Goal: Information Seeking & Learning: Learn about a topic

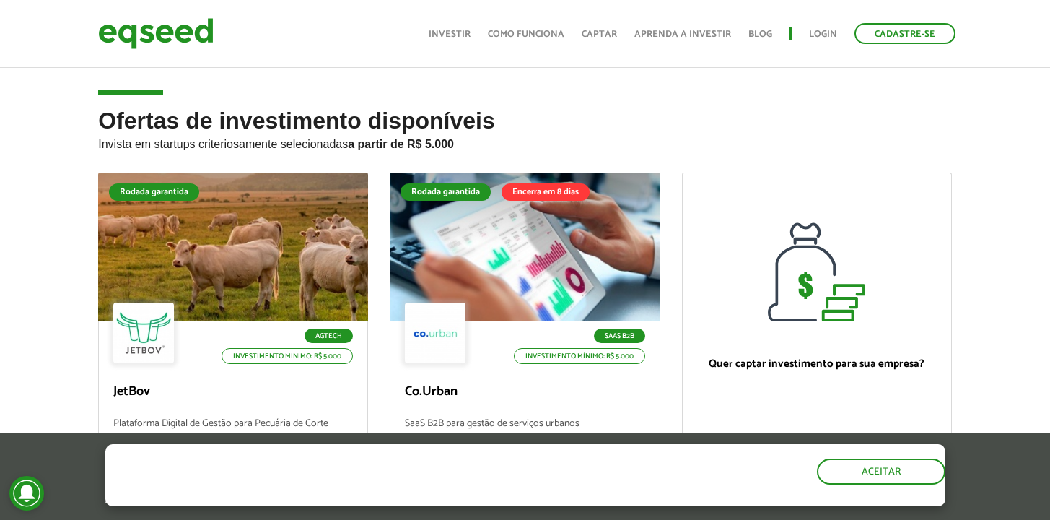
scroll to position [118, 0]
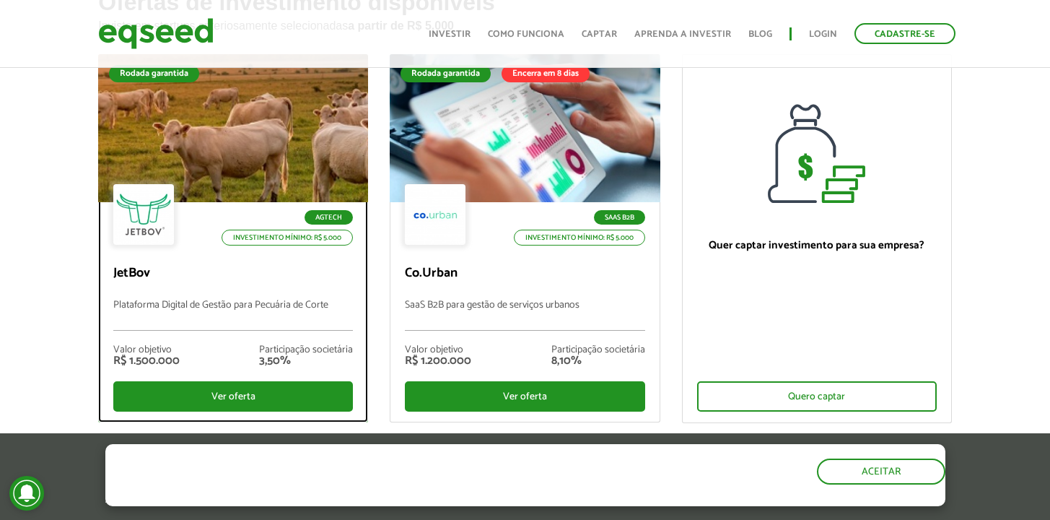
click at [285, 108] on div at bounding box center [233, 129] width 324 height 178
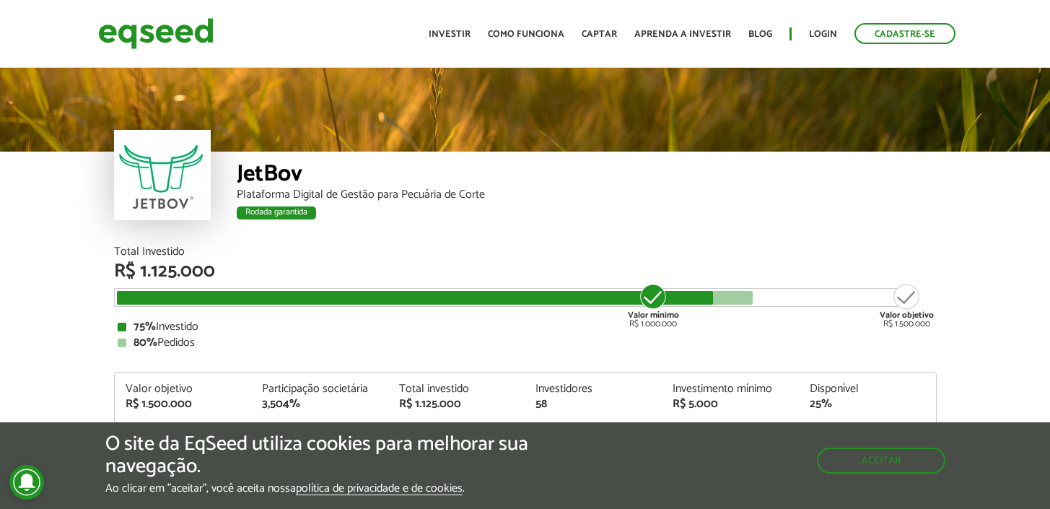
scroll to position [1709, 0]
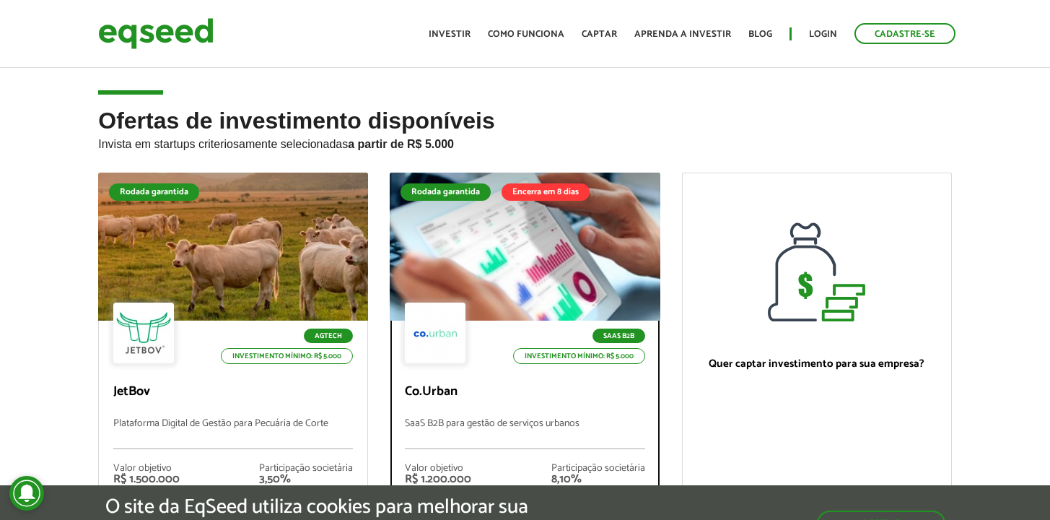
click at [499, 245] on link "Rodada garantida Encerra em 8 dias SaaS B2B Investimento mínimo: R$ 5.000 Co.Ur…" at bounding box center [525, 357] width 270 height 368
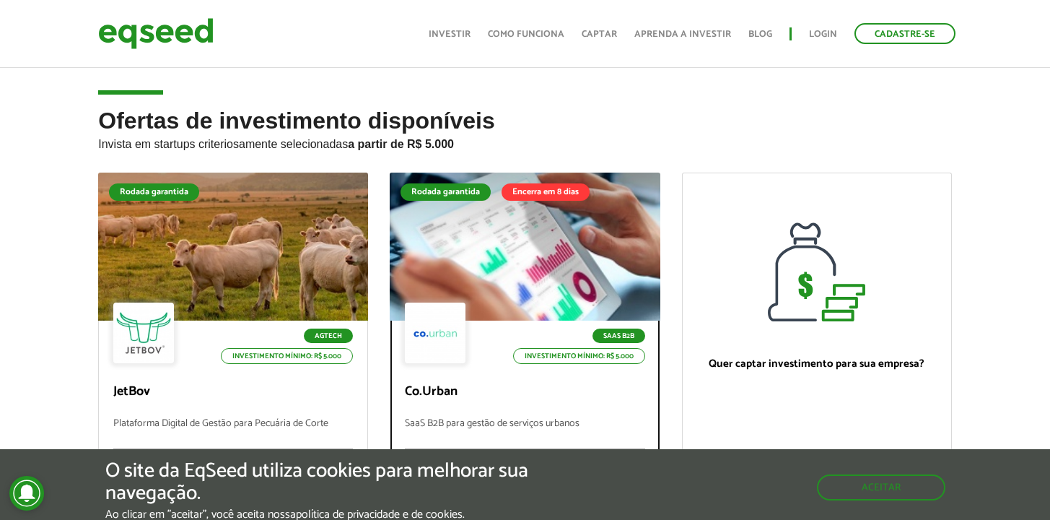
scroll to position [119, 0]
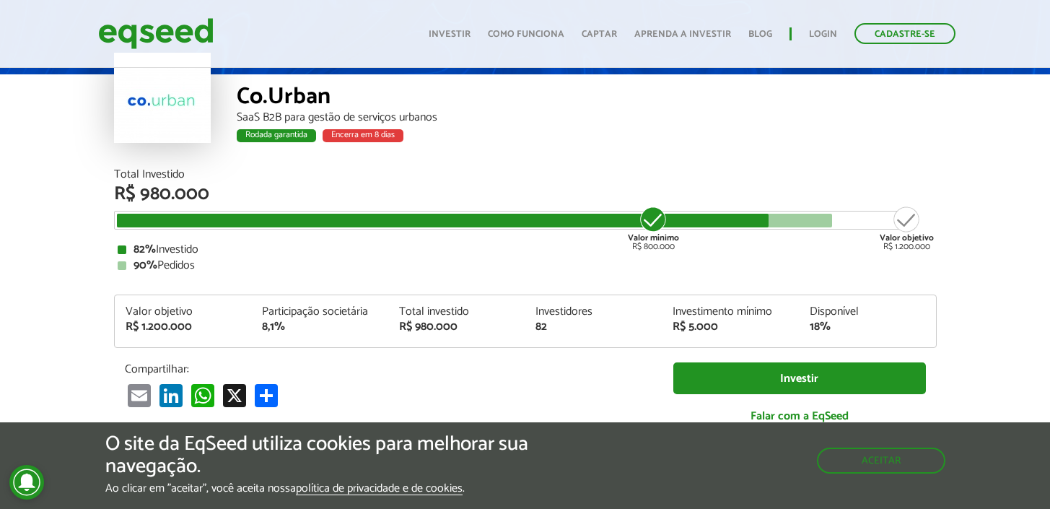
scroll to position [79, 0]
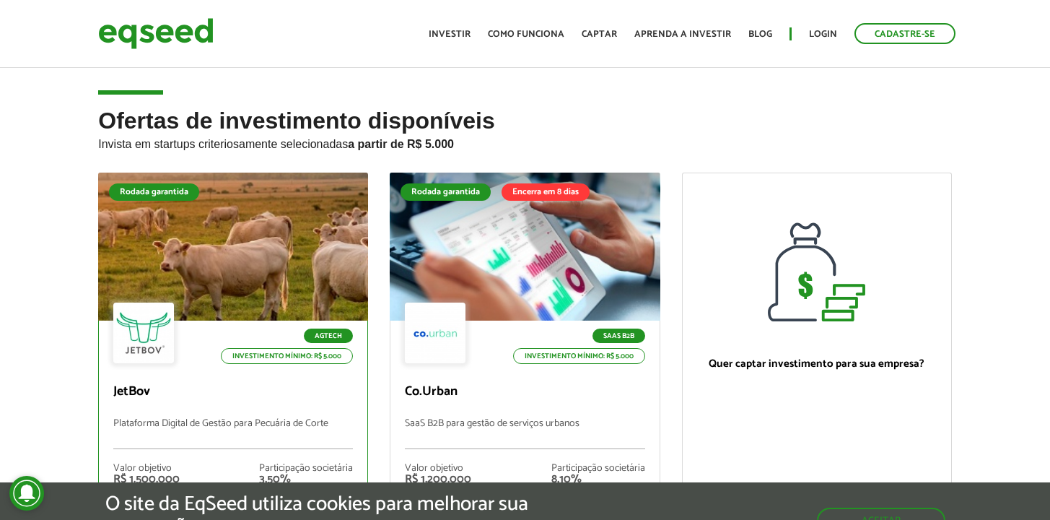
scroll to position [120, 0]
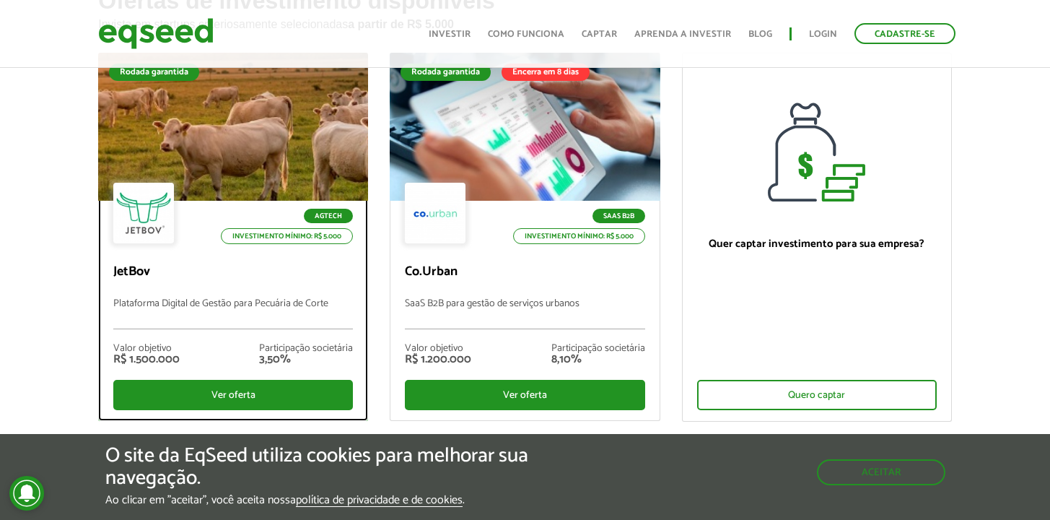
click at [176, 254] on div "Agtech Investimento mínimo: R$ 5.000 JetBov Plataforma Digital de Gestão para P…" at bounding box center [233, 310] width 269 height 219
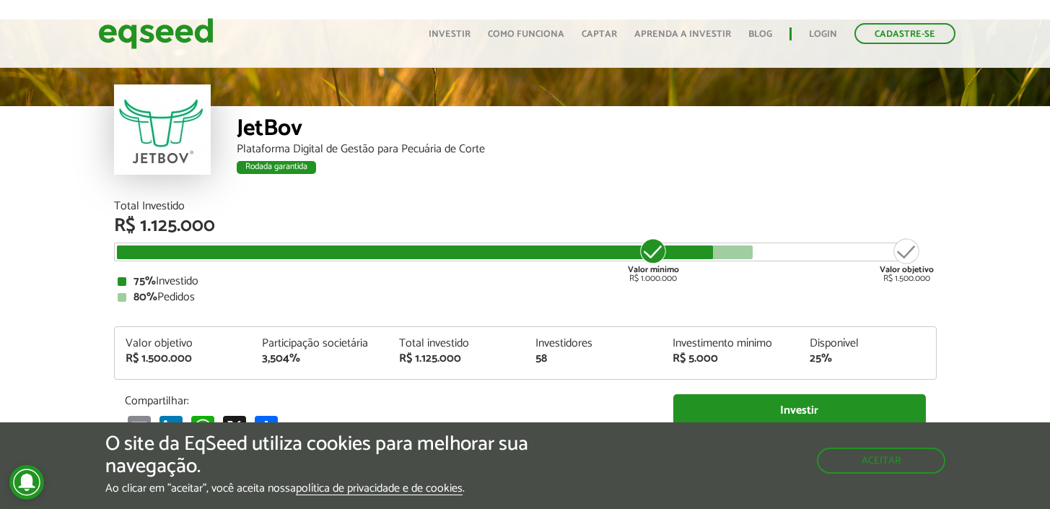
scroll to position [44, 0]
